Goal: Task Accomplishment & Management: Manage account settings

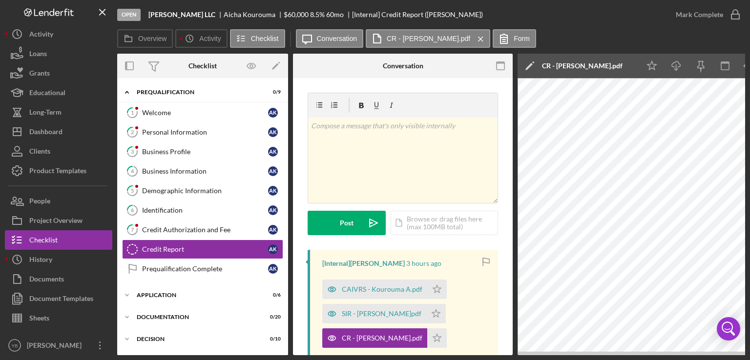
scroll to position [31, 0]
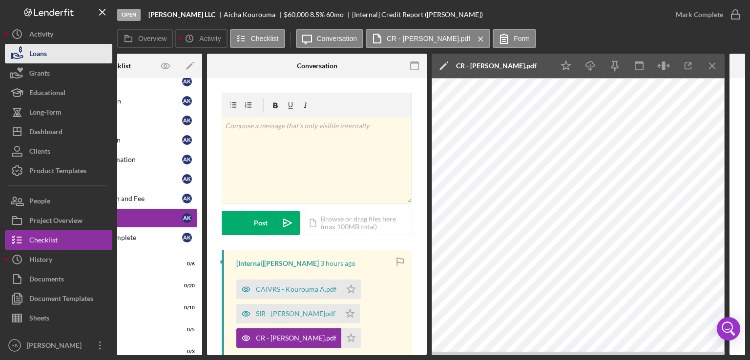
click at [62, 56] on button "Loans" at bounding box center [58, 54] width 107 height 20
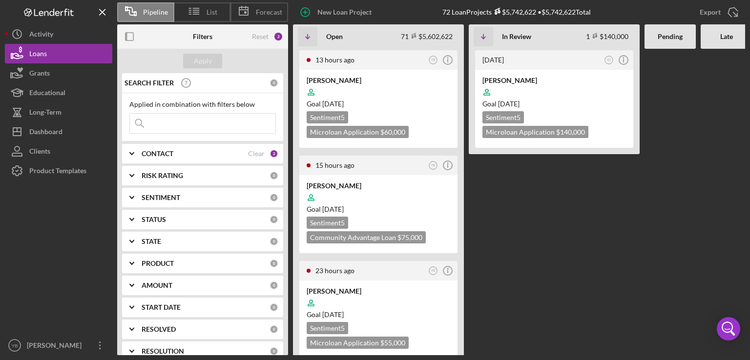
click at [518, 219] on Review "[DATE] SJ Icon/Info [PERSON_NAME] Goal [DATE] Sentiment 5 Microloan Application…" at bounding box center [554, 202] width 171 height 307
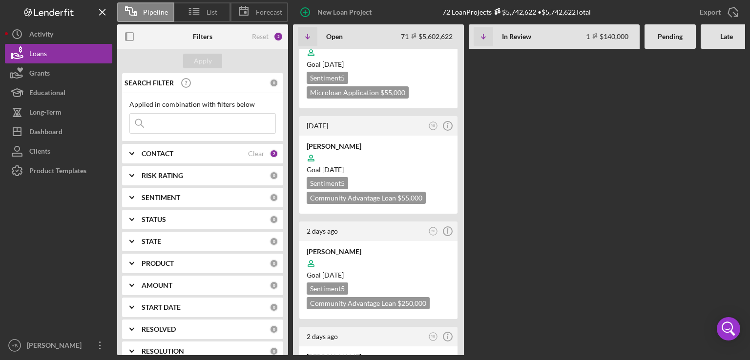
scroll to position [273, 0]
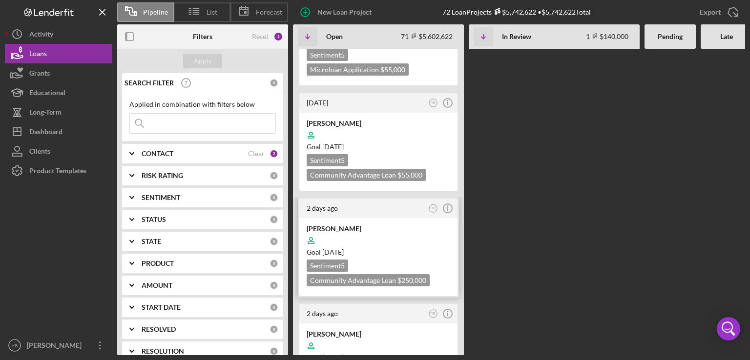
click at [406, 231] on div at bounding box center [379, 240] width 144 height 19
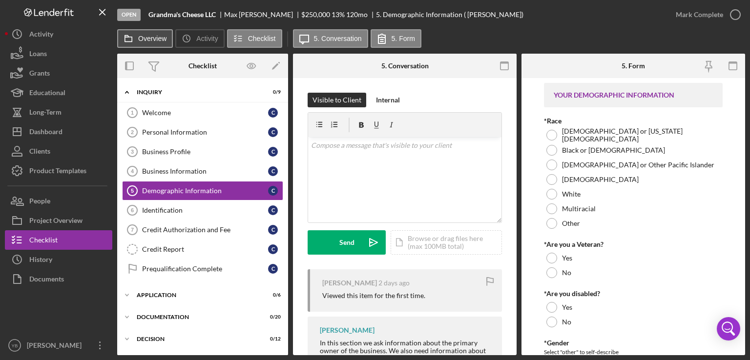
click at [145, 36] on label "Overview" at bounding box center [152, 39] width 28 height 8
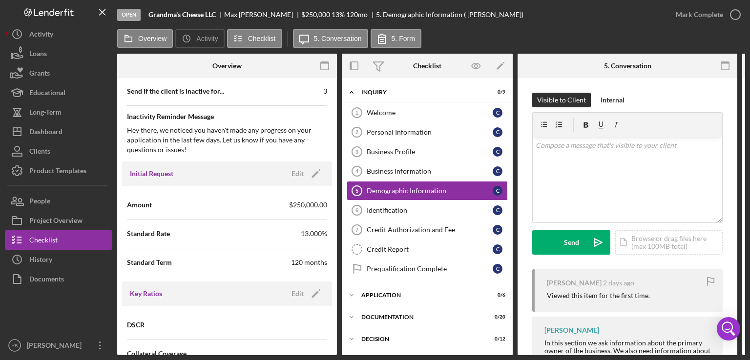
scroll to position [499, 0]
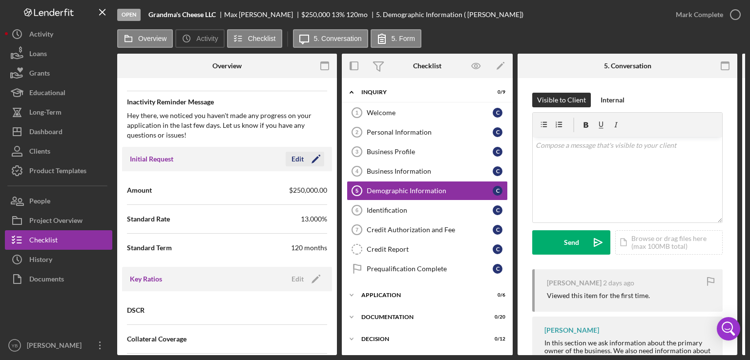
click at [308, 153] on icon "Icon/Edit" at bounding box center [316, 159] width 24 height 24
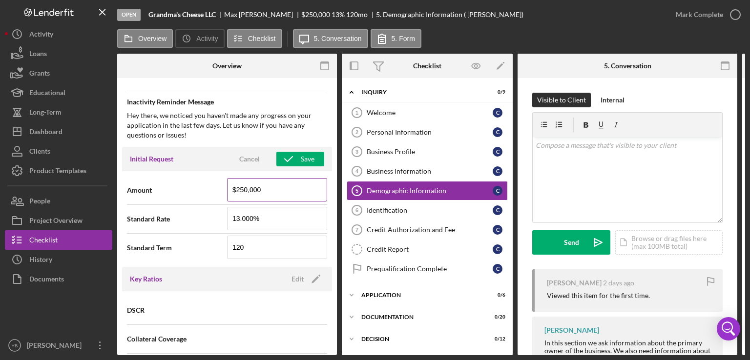
click at [242, 187] on input "$250,000" at bounding box center [277, 189] width 100 height 23
type input "$200,000"
click at [238, 215] on input "13.000%" at bounding box center [277, 218] width 100 height 23
type input "8.500%"
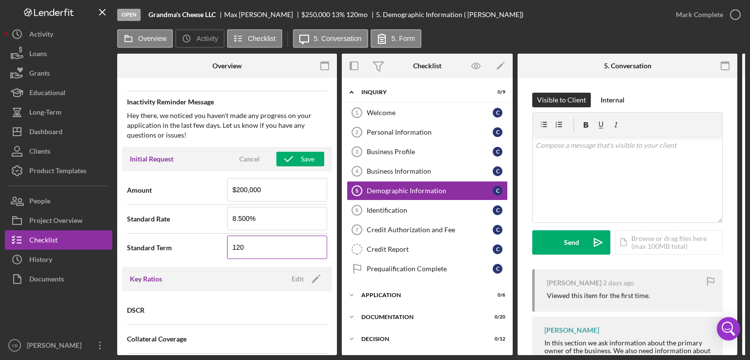
click at [254, 251] on input "120" at bounding box center [277, 247] width 100 height 23
drag, startPoint x: 337, startPoint y: 208, endPoint x: 334, endPoint y: 258, distance: 49.9
click at [334, 258] on div "Overview Internal Workflow Stage Open Icon/Dropdown Arrow Archive (can unarchiv…" at bounding box center [431, 205] width 628 height 302
click at [301, 159] on div "Save" at bounding box center [308, 159] width 14 height 15
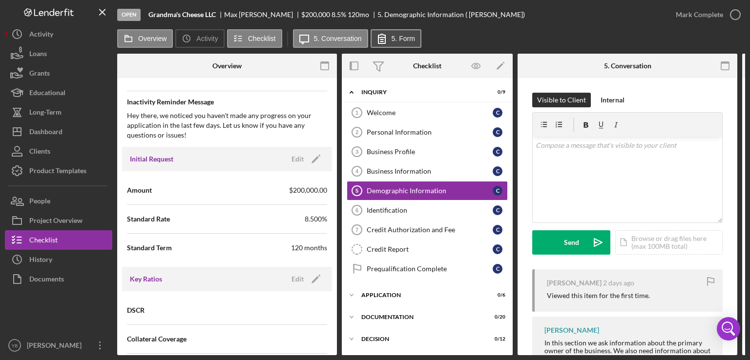
click at [393, 39] on label "5. Form" at bounding box center [403, 39] width 23 height 8
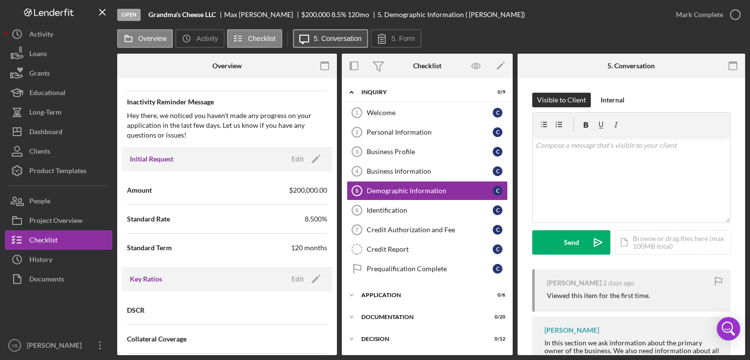
click at [337, 41] on label "5. Conversation" at bounding box center [338, 39] width 48 height 8
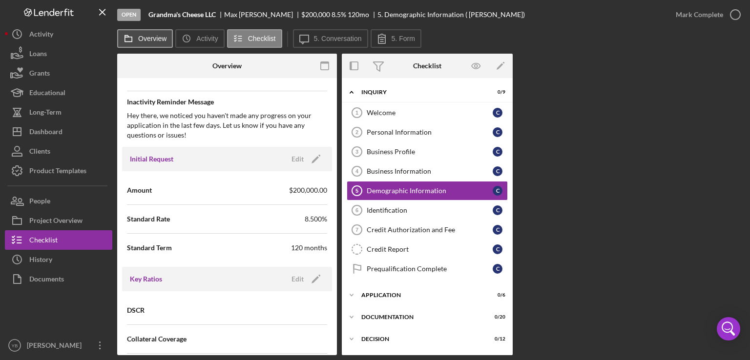
click at [152, 34] on button "Overview" at bounding box center [145, 38] width 56 height 19
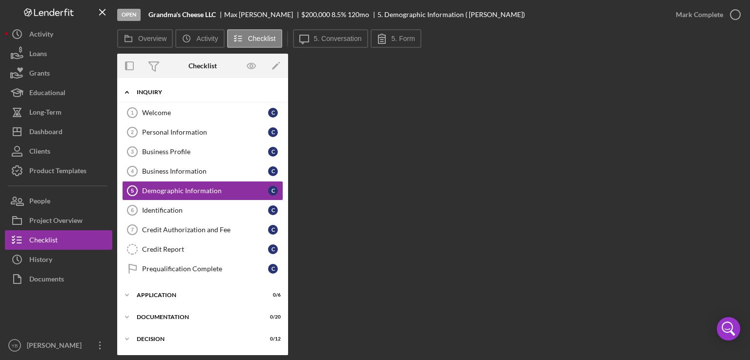
click at [156, 98] on div "Icon/Expander Inquiry 0 / 9" at bounding box center [202, 93] width 171 height 20
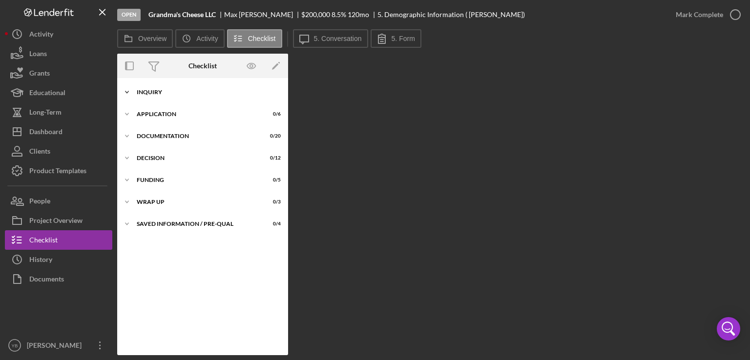
click at [155, 97] on div "Icon/Expander Inquiry 0 / 9" at bounding box center [202, 93] width 171 height 20
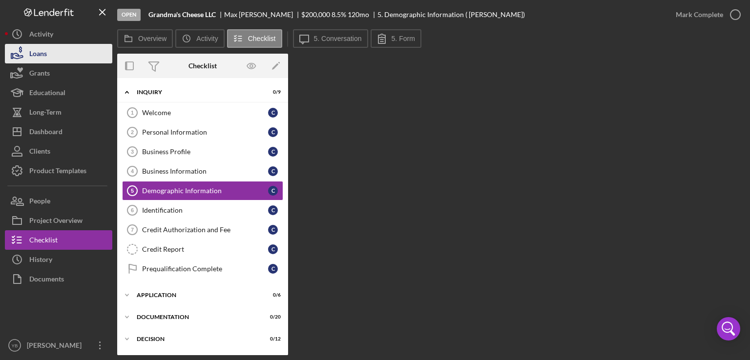
click at [64, 59] on button "Loans" at bounding box center [58, 54] width 107 height 20
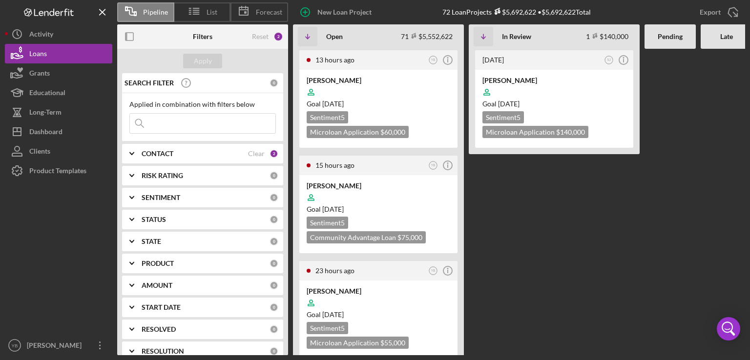
click at [621, 262] on Review "[DATE] SJ Icon/Info [PERSON_NAME] Goal [DATE] Sentiment 5 Microloan Application…" at bounding box center [554, 202] width 171 height 307
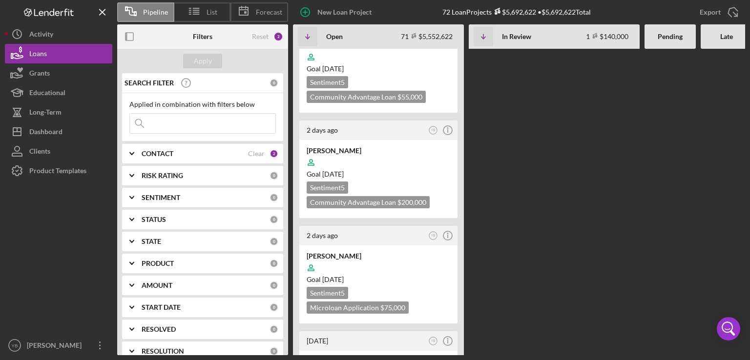
scroll to position [371, 0]
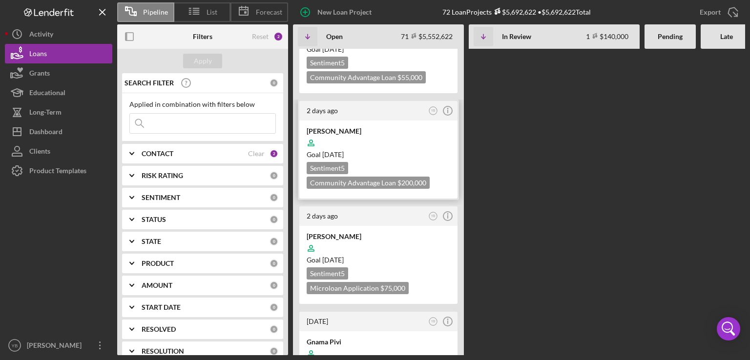
click at [420, 158] on div "[PERSON_NAME] Goal [DATE] Sentiment 5 Community Advantage Loan $200,000 $200,000" at bounding box center [378, 160] width 158 height 78
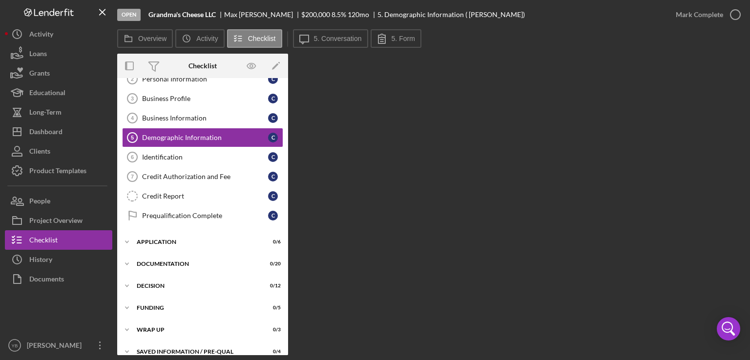
scroll to position [63, 0]
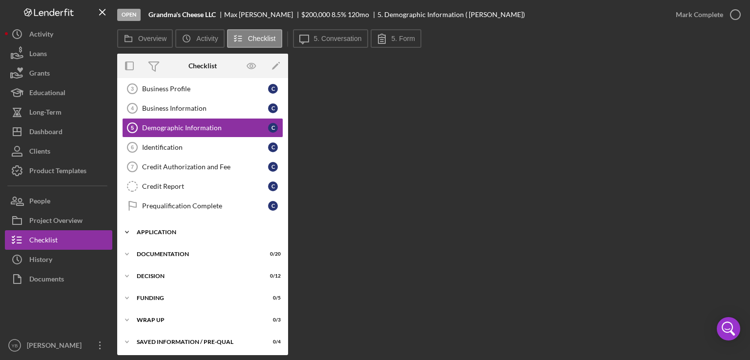
click at [155, 229] on div "Application" at bounding box center [206, 232] width 139 height 6
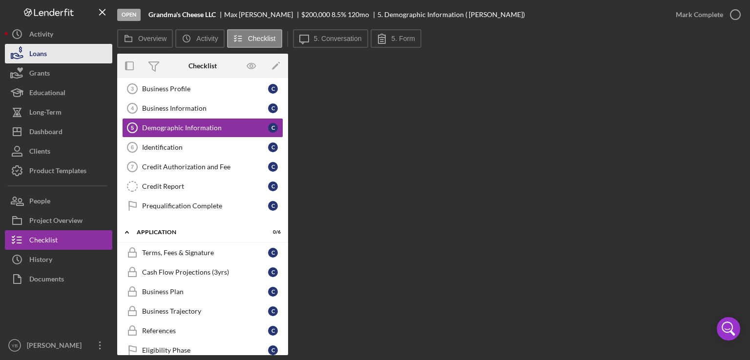
click at [55, 60] on button "Loans" at bounding box center [58, 54] width 107 height 20
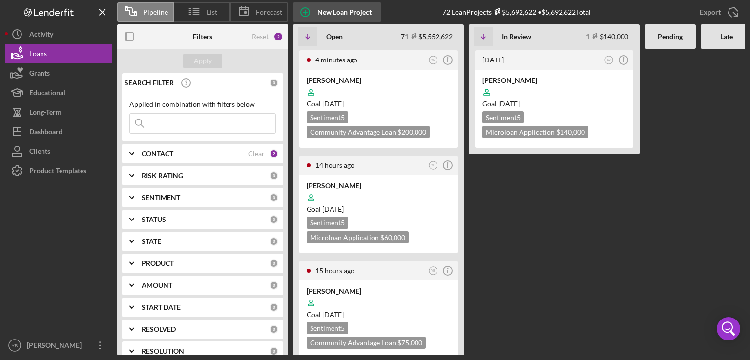
click at [324, 13] on div "New Loan Project" at bounding box center [344, 12] width 54 height 20
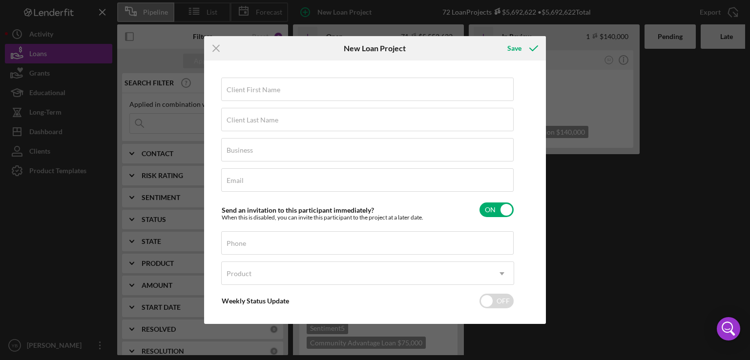
click at [580, 222] on div "Icon/Menu Close New Loan Project Save Client First Name Required Client Last Na…" at bounding box center [375, 180] width 750 height 360
click at [219, 47] on icon "Icon/Menu Close" at bounding box center [216, 48] width 24 height 24
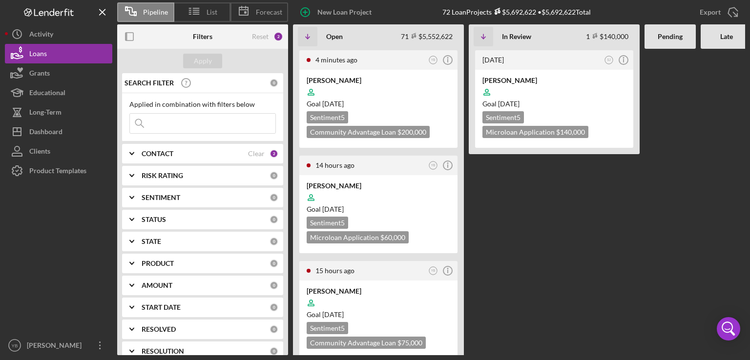
click at [154, 124] on input at bounding box center [202, 124] width 145 height 20
paste input "[EMAIL_ADDRESS][DOMAIN_NAME]"
type input "[EMAIL_ADDRESS][DOMAIN_NAME]"
click at [206, 57] on div "Apply" at bounding box center [203, 61] width 18 height 15
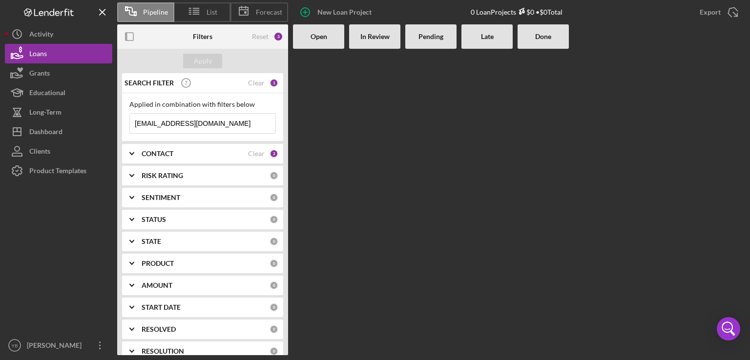
drag, startPoint x: 223, startPoint y: 125, endPoint x: 123, endPoint y: 118, distance: 99.9
click at [123, 118] on div "Applied in combination with filters below [EMAIL_ADDRESS][DOMAIN_NAME] Icon/Men…" at bounding box center [202, 117] width 161 height 48
click at [161, 124] on input at bounding box center [202, 124] width 145 height 20
paste input "GREEN VILLAGE MEAT MARKET II CORP"
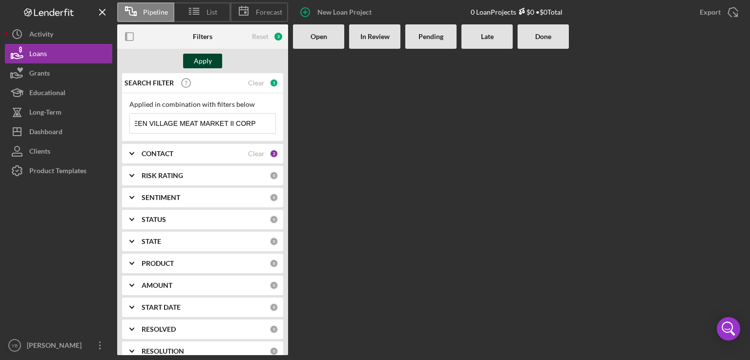
type input "GREEN VILLAGE MEAT MARKET II CORP"
click at [198, 60] on div "Apply" at bounding box center [203, 61] width 18 height 15
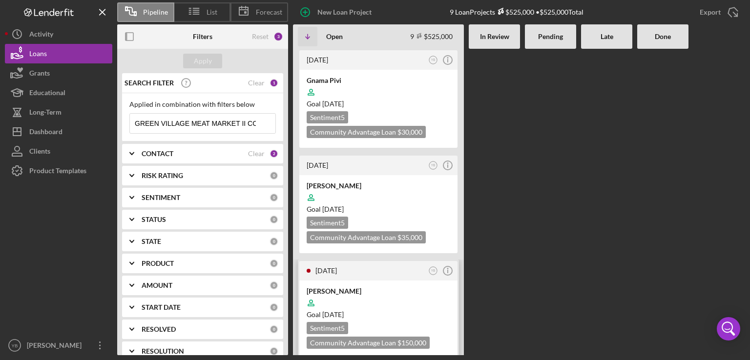
click at [395, 298] on div at bounding box center [379, 303] width 144 height 19
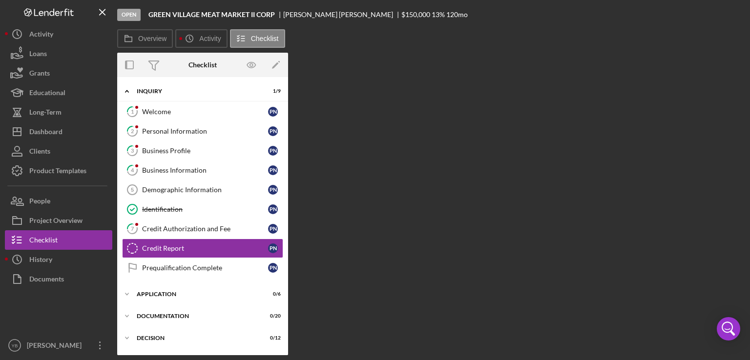
scroll to position [31, 0]
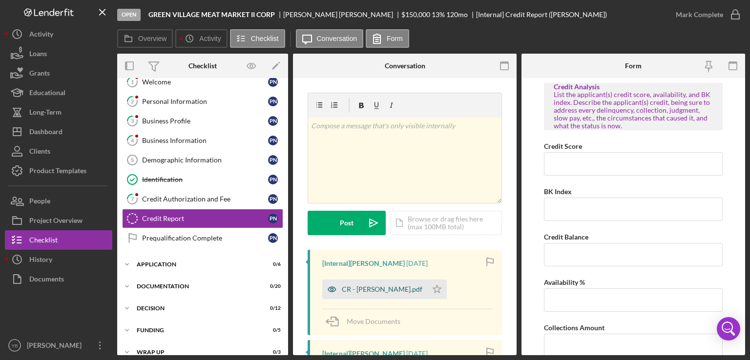
click at [377, 290] on div "CR - [PERSON_NAME].pdf" at bounding box center [382, 290] width 81 height 8
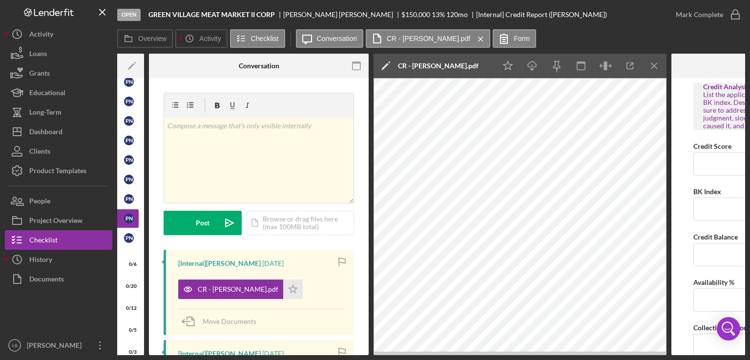
scroll to position [0, 147]
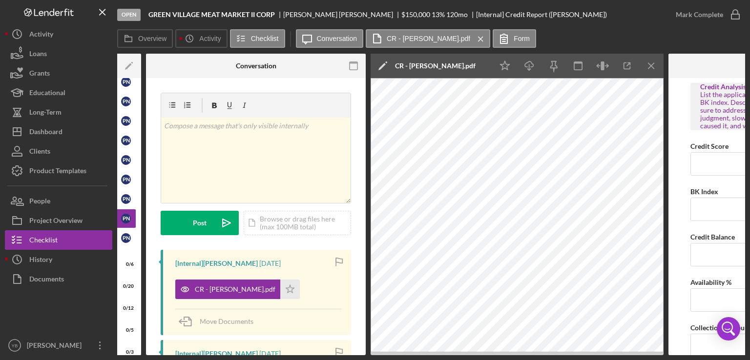
drag, startPoint x: 279, startPoint y: 352, endPoint x: 232, endPoint y: 358, distance: 47.2
click at [232, 358] on div "Open GREEN VILLAGE MEAT MARKET II CORP [PERSON_NAME] $150,000 $150,000 13 % 120…" at bounding box center [375, 180] width 750 height 360
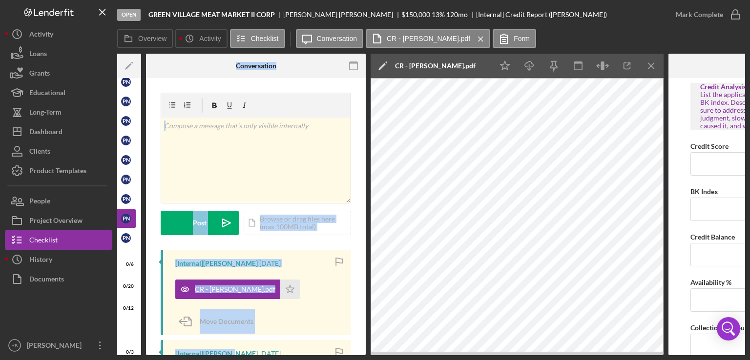
drag, startPoint x: 228, startPoint y: 355, endPoint x: 122, endPoint y: 334, distance: 108.5
click at [122, 334] on div "Overview Internal Workflow Stage Open Icon/Dropdown Arrow Archive (can unarchiv…" at bounding box center [431, 205] width 628 height 302
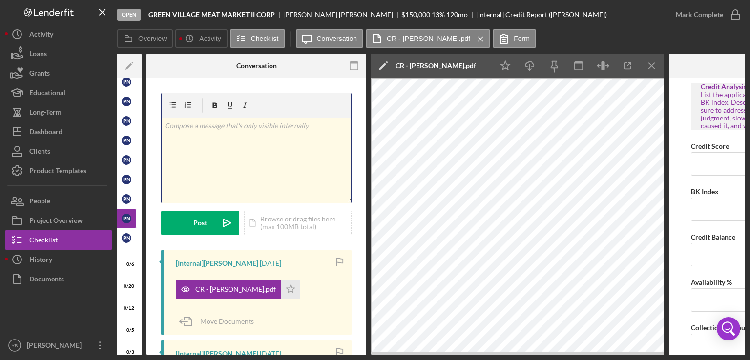
click at [329, 171] on div "v Color teal Color pink Remove color Add row above Add row below Add column bef…" at bounding box center [256, 160] width 189 height 85
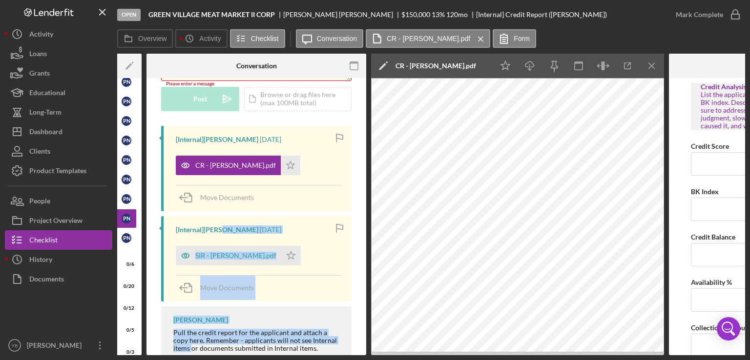
scroll to position [133, 0]
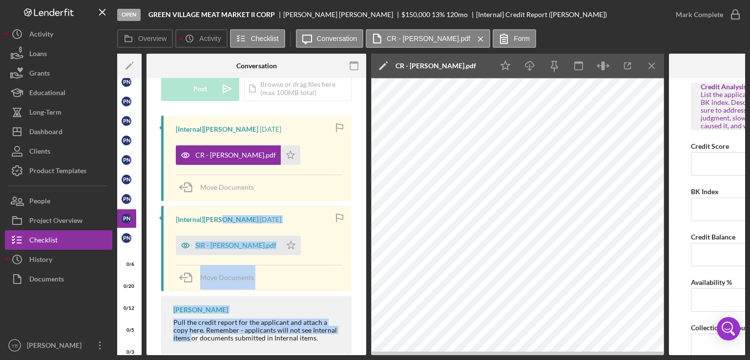
drag, startPoint x: 221, startPoint y: 352, endPoint x: 150, endPoint y: 340, distance: 71.4
click at [150, 340] on div "v Color teal Color pink Remove color Add row above Add row below Add column bef…" at bounding box center [256, 159] width 220 height 429
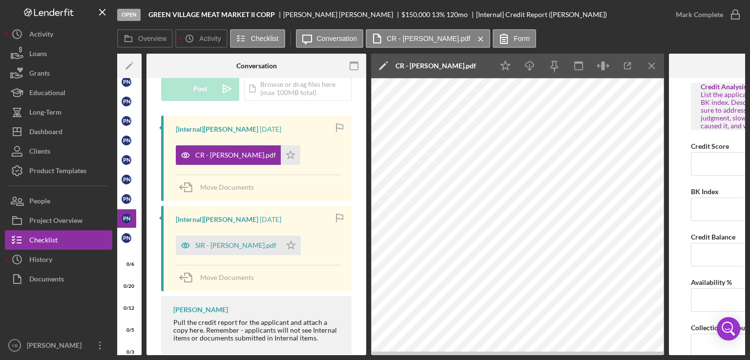
click at [356, 121] on div "v Color teal Color pink Remove color Add row above Add row below Add column bef…" at bounding box center [256, 159] width 220 height 429
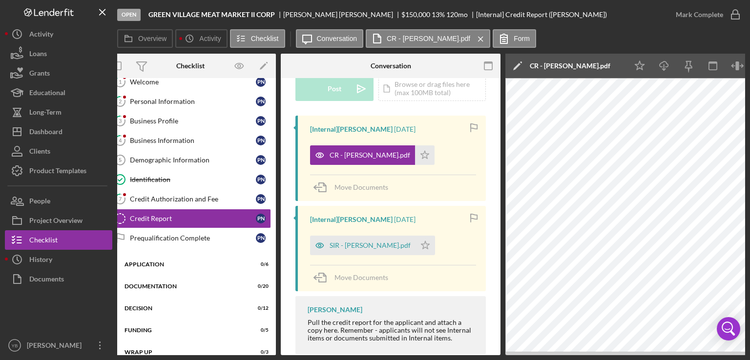
scroll to position [0, 0]
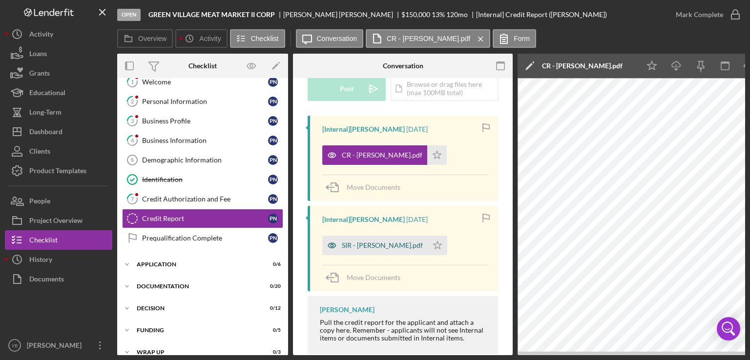
click at [375, 246] on div "SIR - [PERSON_NAME].pdf" at bounding box center [382, 246] width 81 height 8
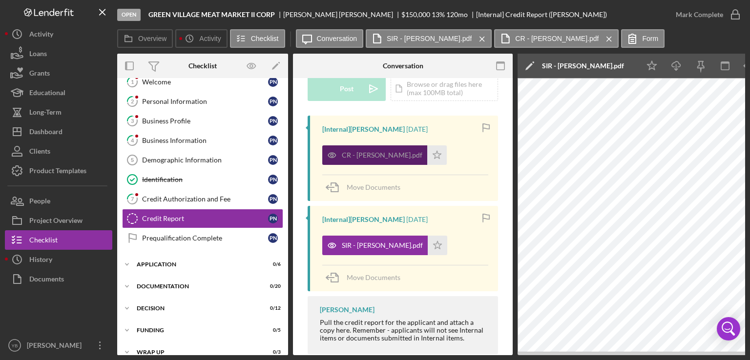
click at [388, 158] on div "CR - [PERSON_NAME].pdf" at bounding box center [382, 155] width 81 height 8
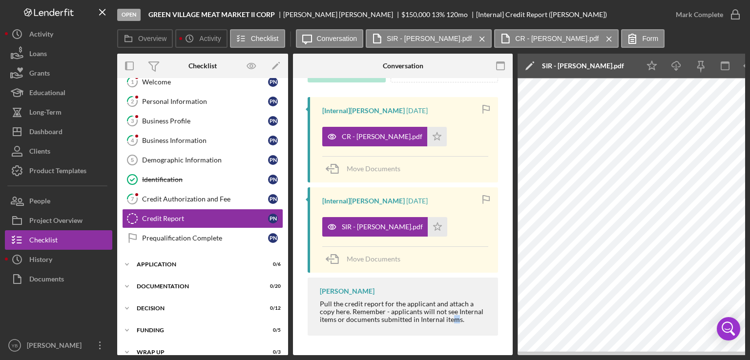
click at [435, 354] on div "Overview Internal Workflow Stage Open Icon/Dropdown Arrow Archive (can unarchiv…" at bounding box center [431, 205] width 628 height 302
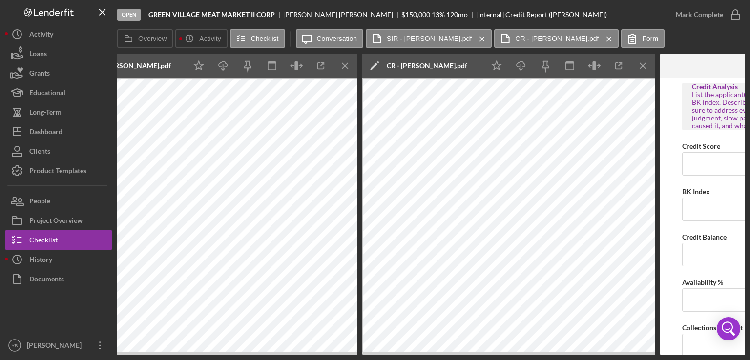
scroll to position [0, 482]
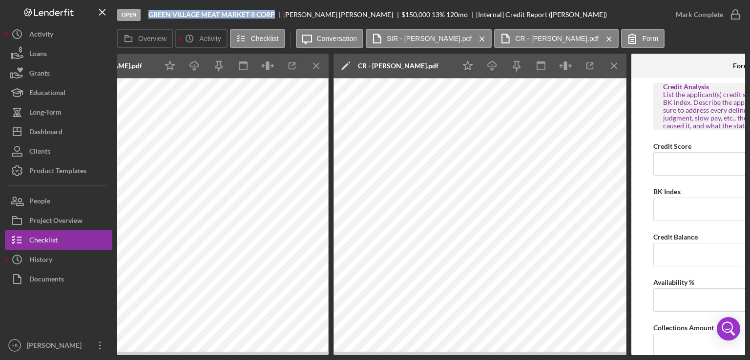
drag, startPoint x: 274, startPoint y: 13, endPoint x: 150, endPoint y: 14, distance: 124.5
click at [150, 14] on b "GREEN VILLAGE MEAT MARKET II CORP" at bounding box center [211, 15] width 126 height 8
copy b "GREEN VILLAGE MEAT MARKET II CORP"
